Goal: Transaction & Acquisition: Obtain resource

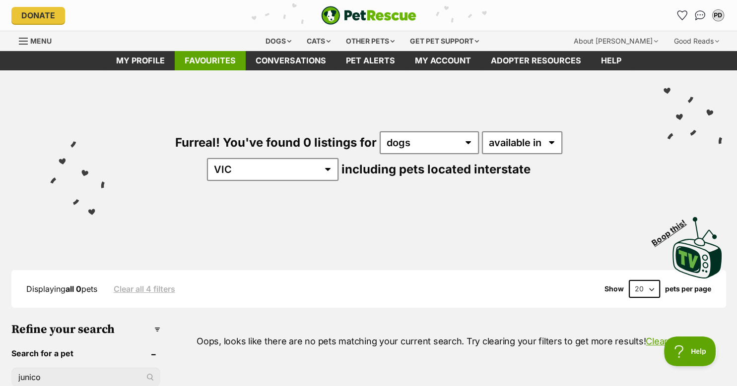
click at [220, 56] on link "Favourites" at bounding box center [210, 60] width 71 height 19
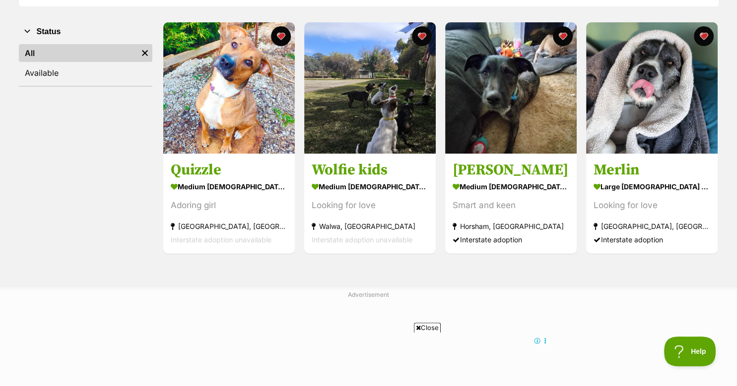
scroll to position [185, 0]
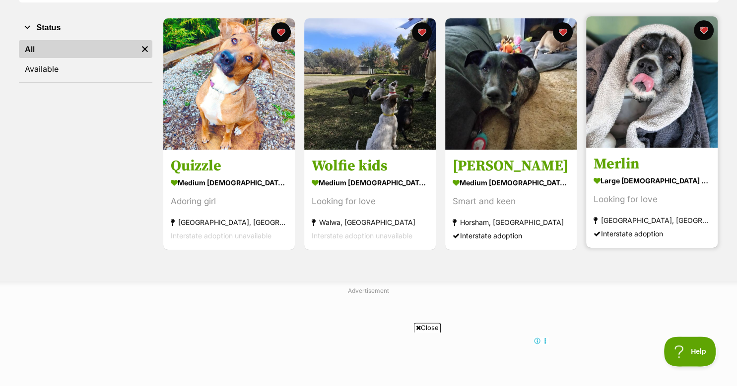
click at [654, 73] on img at bounding box center [651, 81] width 131 height 131
